Goal: Information Seeking & Learning: Learn about a topic

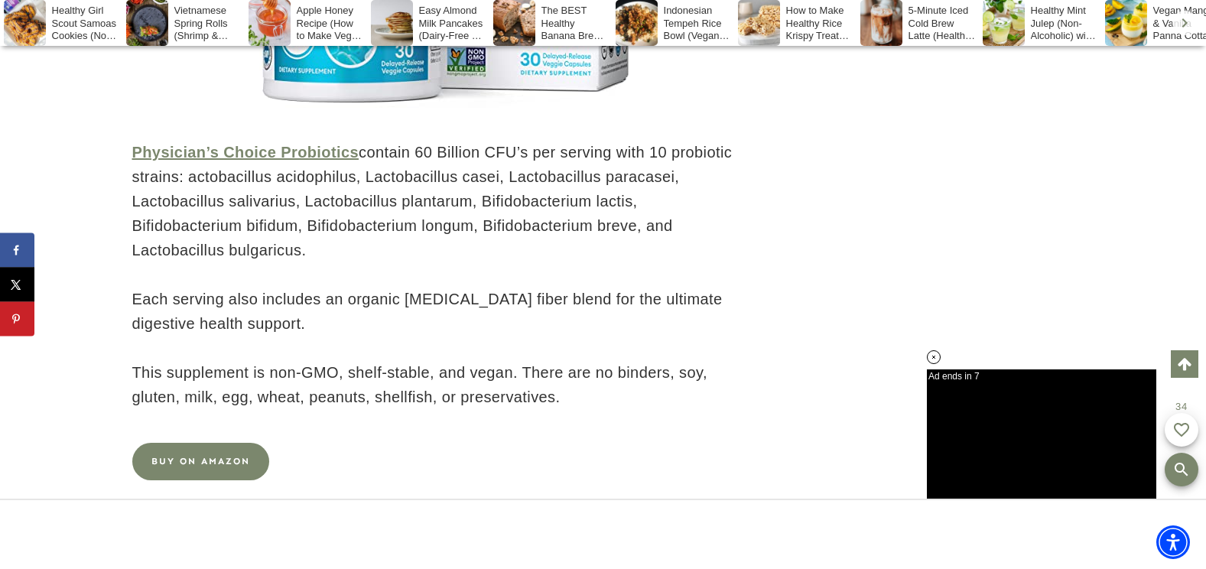
scroll to position [11036, 0]
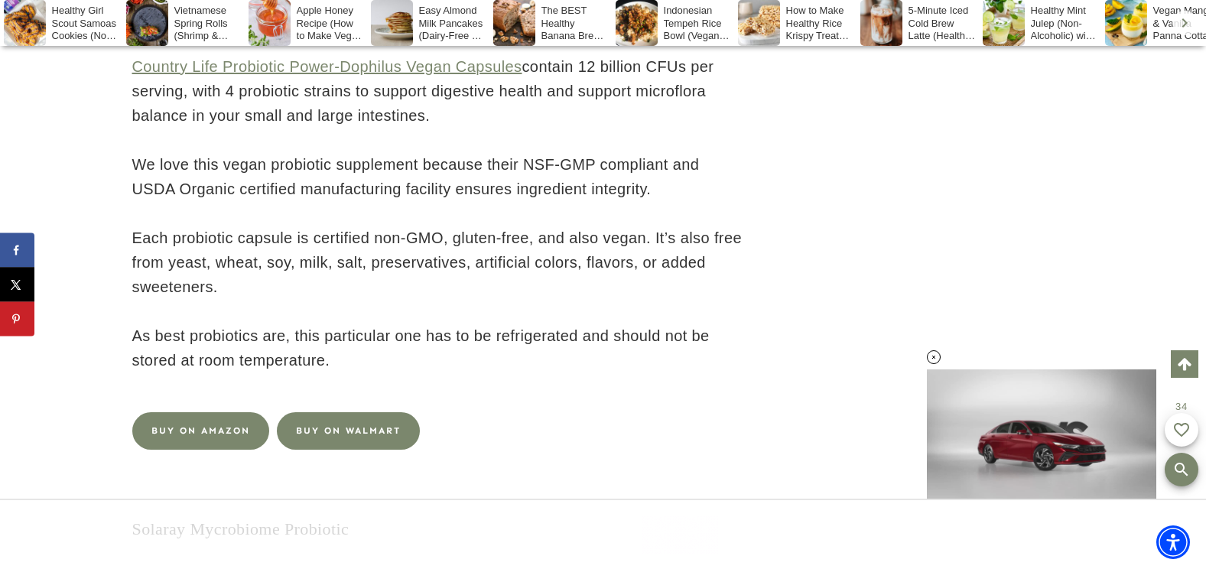
scroll to position [14249, 0]
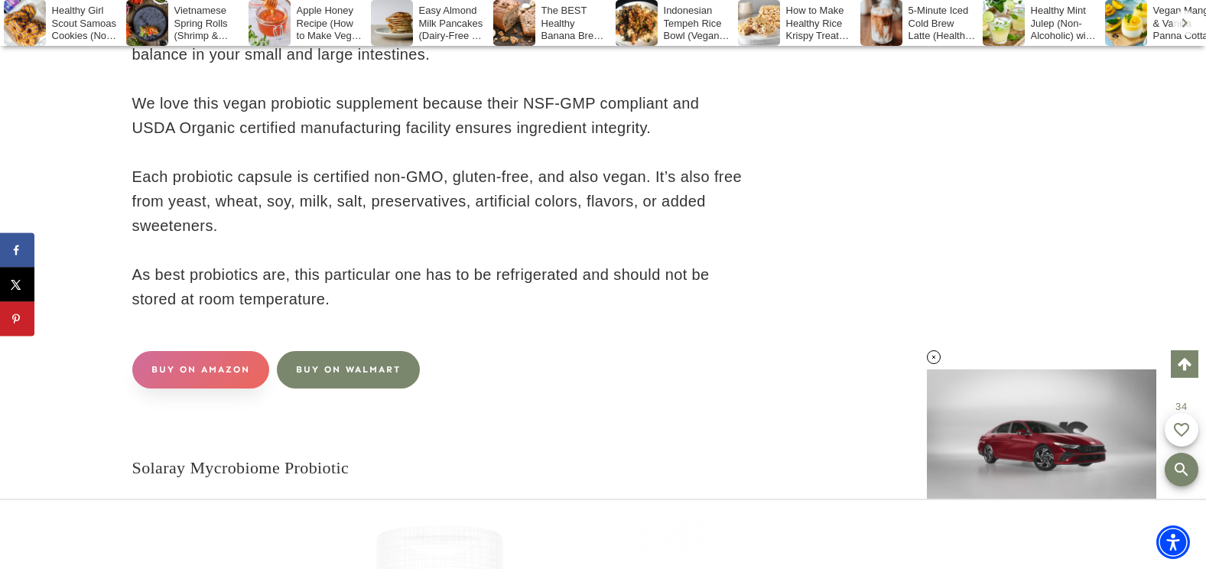
click at [232, 356] on link "BUY ON AMAZON" at bounding box center [200, 369] width 137 height 37
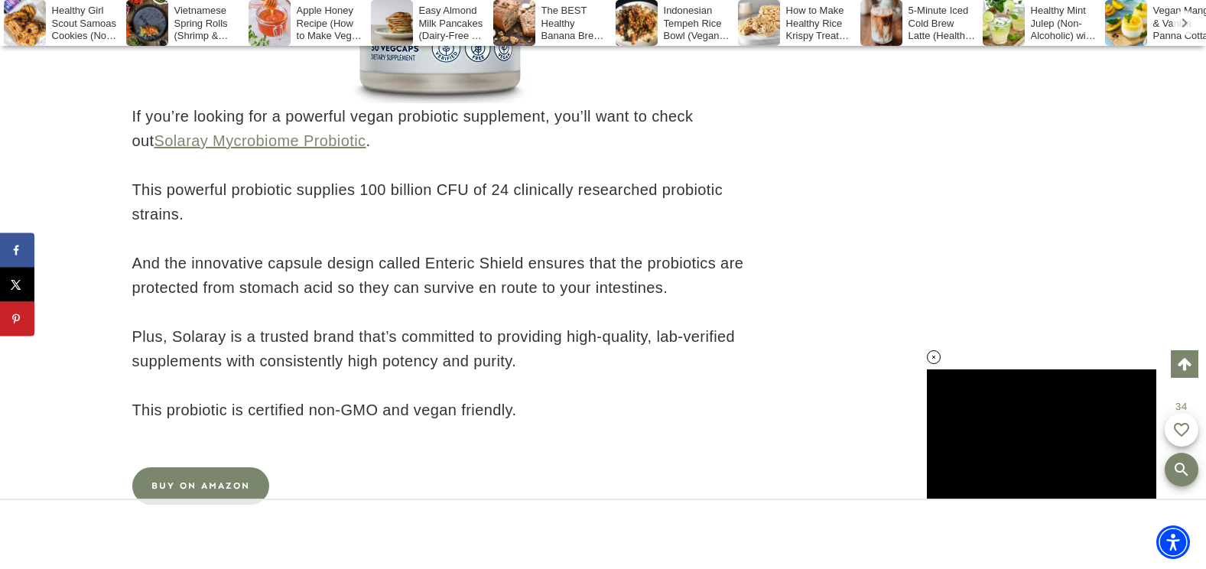
scroll to position [15106, 0]
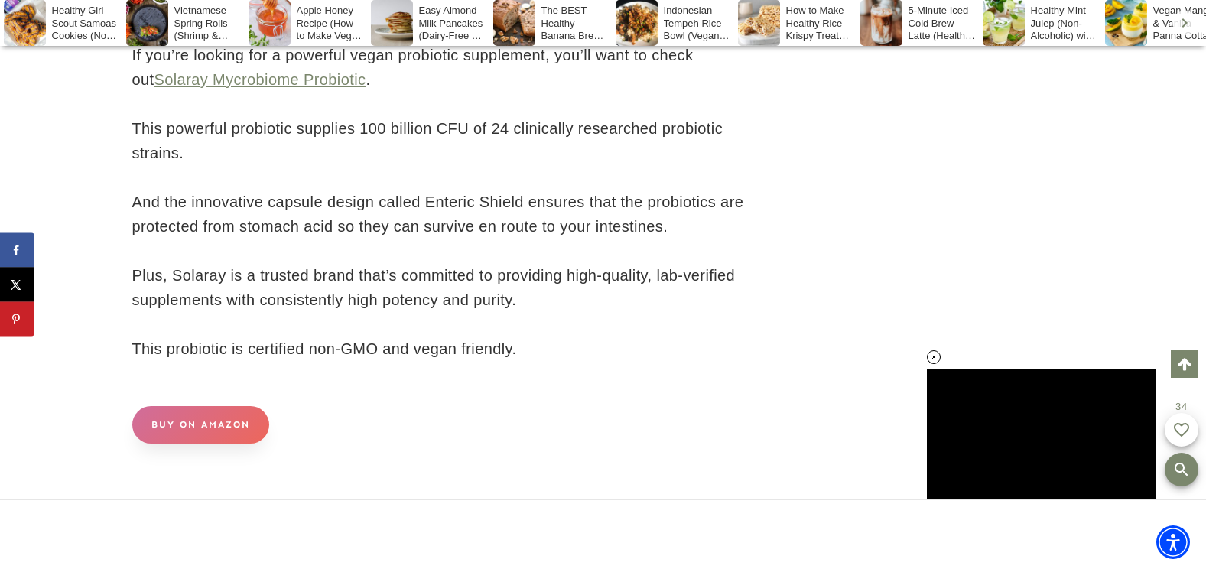
click at [239, 414] on link "BUY ON AMAZON" at bounding box center [200, 424] width 137 height 37
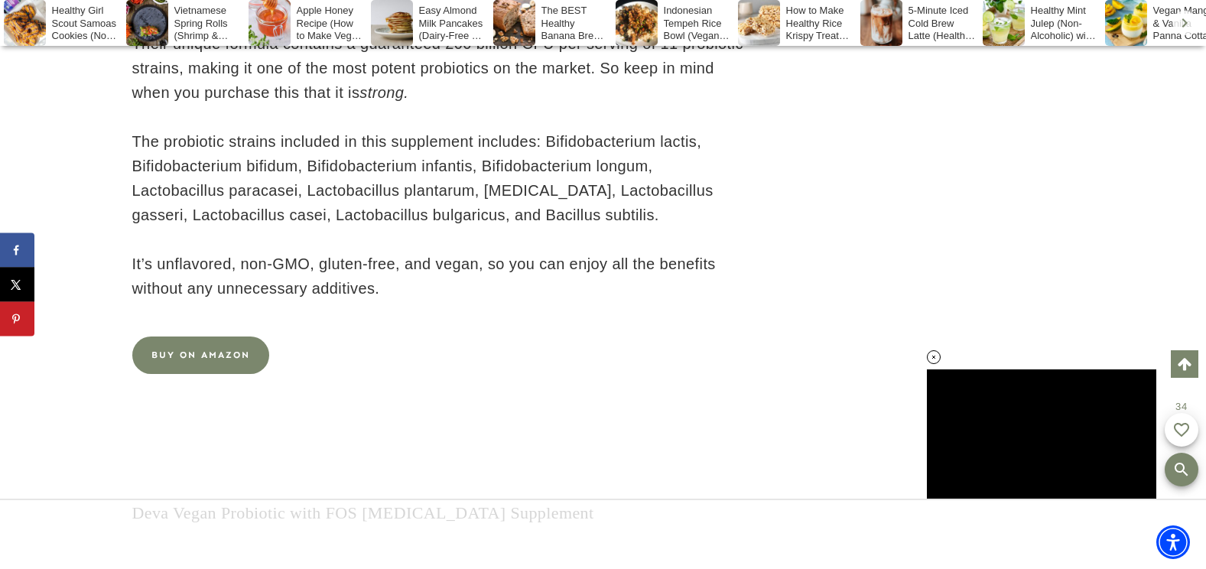
scroll to position [16165, 0]
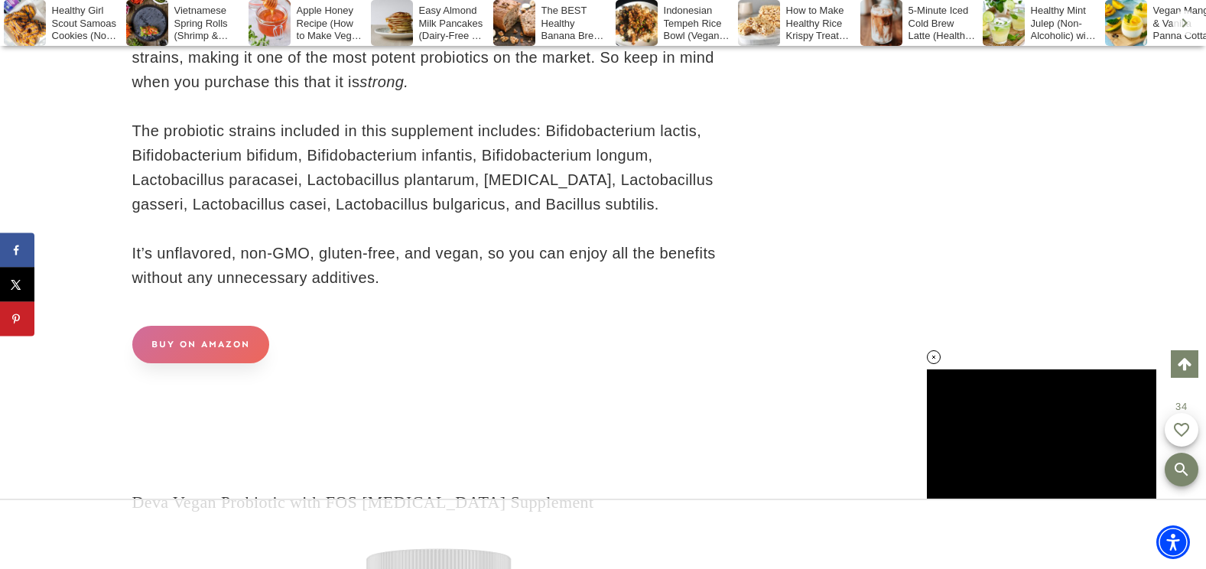
click at [188, 363] on link "BUY ON AMAZON" at bounding box center [200, 344] width 137 height 37
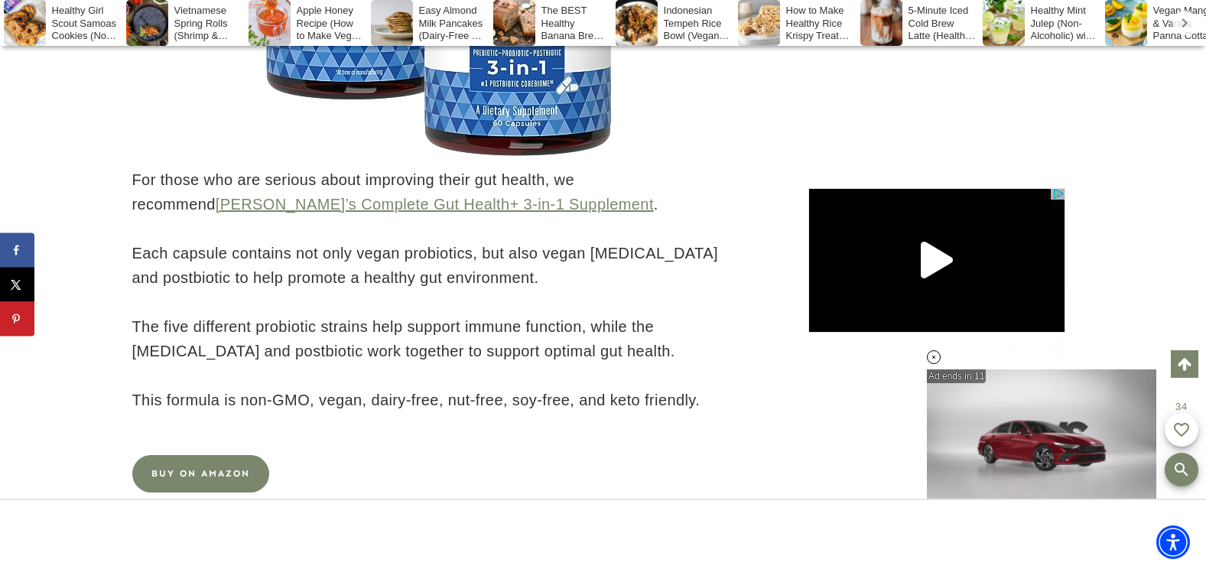
scroll to position [0, 0]
click at [406, 213] on link "[PERSON_NAME]’s Complete Gut Health+ 3-in-1 Supplement" at bounding box center [435, 204] width 438 height 17
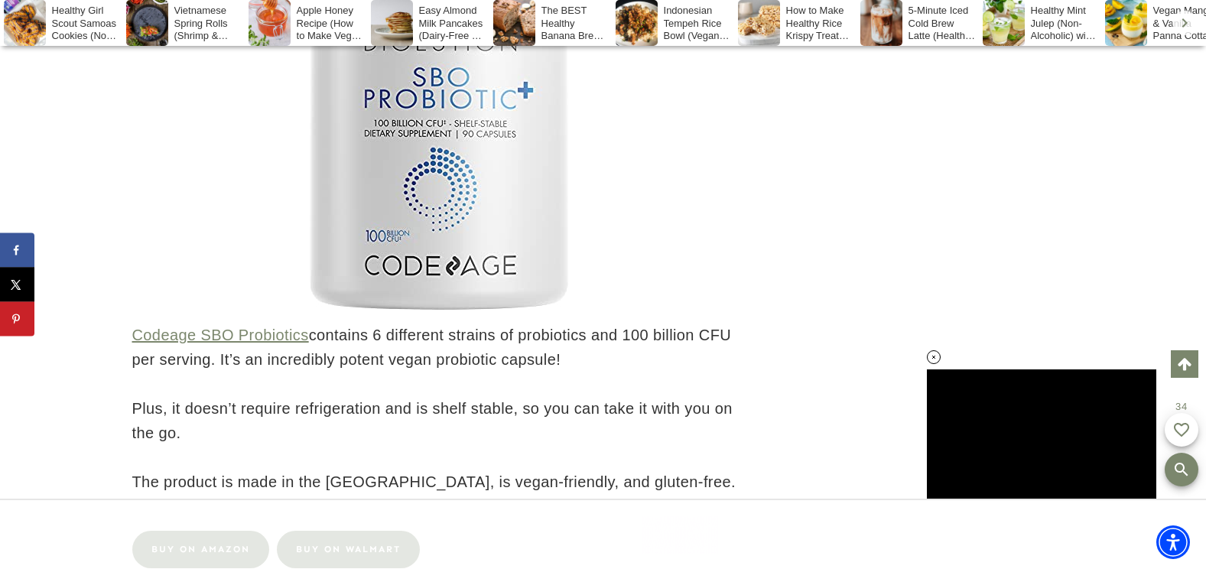
scroll to position [19524, 0]
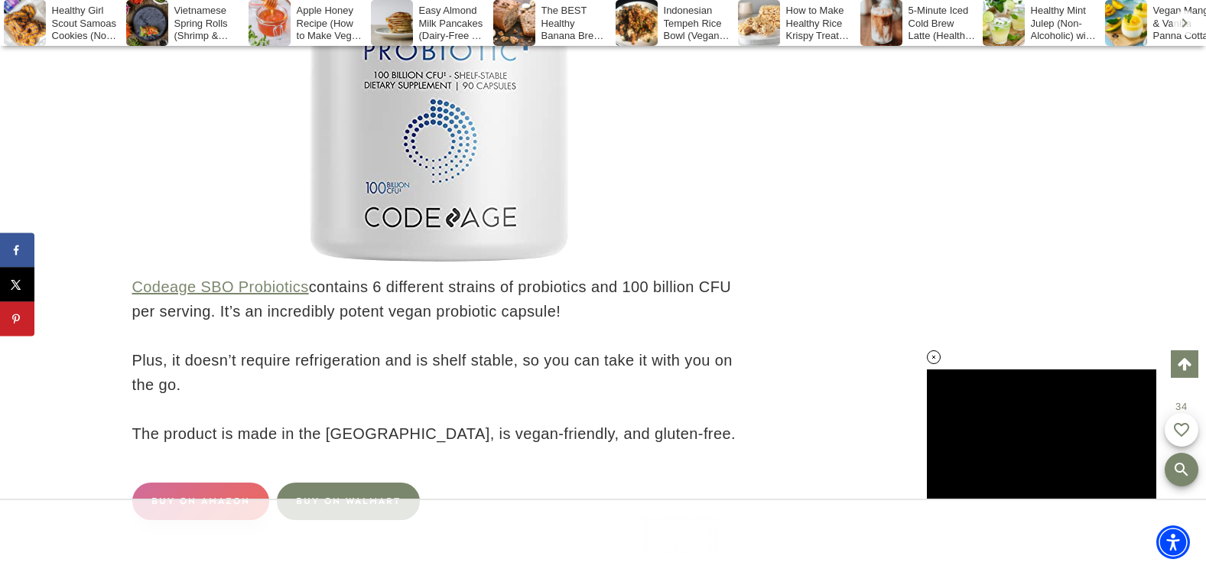
click at [229, 482] on link "BUY ON AMAZON" at bounding box center [200, 500] width 137 height 37
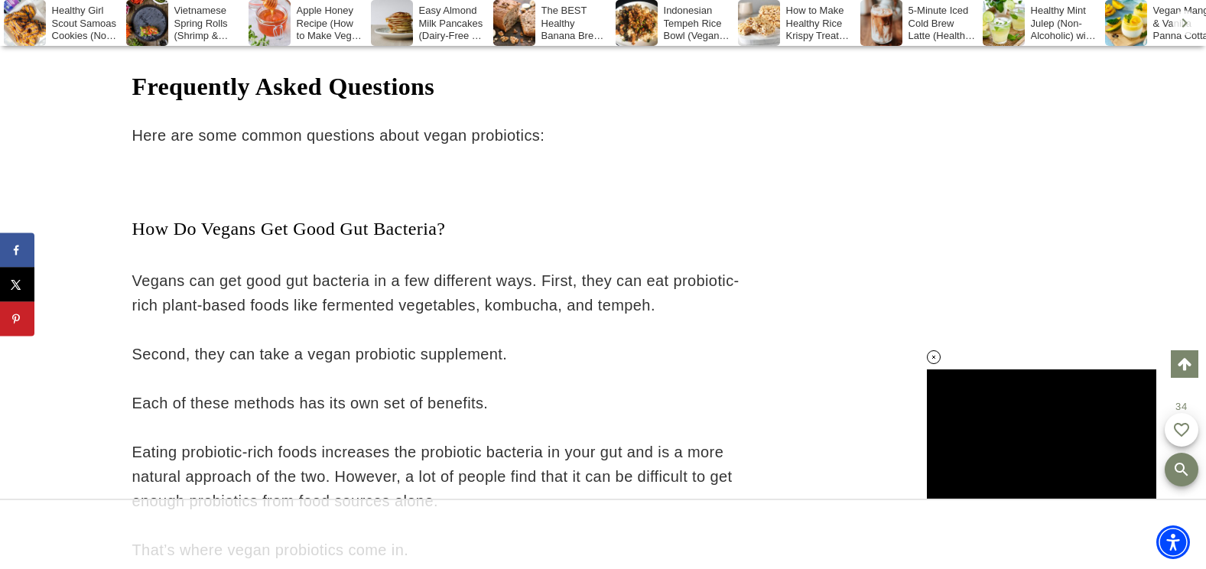
scroll to position [32229, 0]
